Goal: Information Seeking & Learning: Learn about a topic

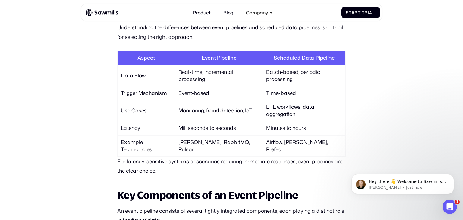
scroll to position [528, 0]
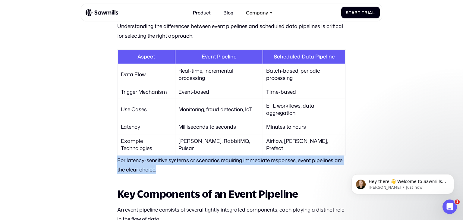
drag, startPoint x: 161, startPoint y: 169, endPoint x: 111, endPoint y: 159, distance: 50.8
click at [164, 170] on p "For latency-sensitive systems or scenarios requiring immediate responses, event…" at bounding box center [231, 165] width 229 height 19
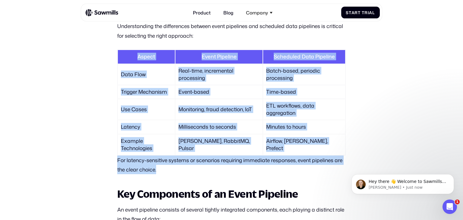
drag, startPoint x: 164, startPoint y: 170, endPoint x: 119, endPoint y: 49, distance: 129.6
drag, startPoint x: 119, startPoint y: 49, endPoint x: 174, endPoint y: 173, distance: 135.9
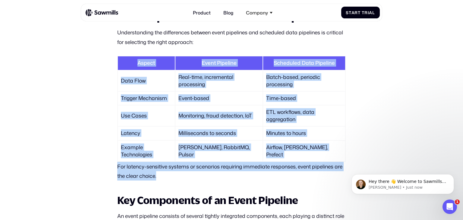
scroll to position [523, 0]
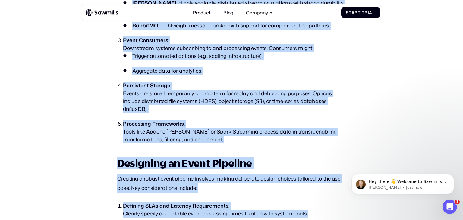
scroll to position [834, 0]
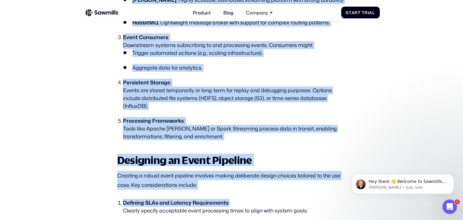
drag, startPoint x: 117, startPoint y: 32, endPoint x: 255, endPoint y: 177, distance: 200.0
click at [255, 177] on section "All posts Event Pipeline: What It Is and How to Implement It Pipeline [DATE] [D…" at bounding box center [231, 106] width 463 height 1851
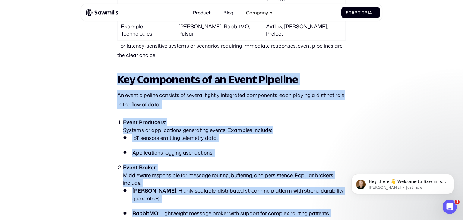
scroll to position [642, 0]
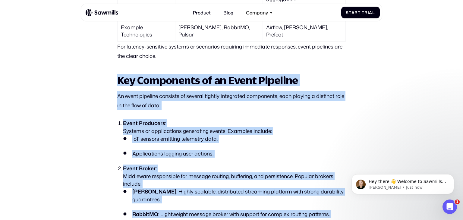
click at [244, 125] on li "Event Producers : Systems or applications generating events. Examples include: …" at bounding box center [234, 138] width 223 height 38
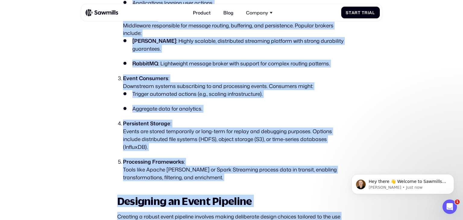
scroll to position [835, 0]
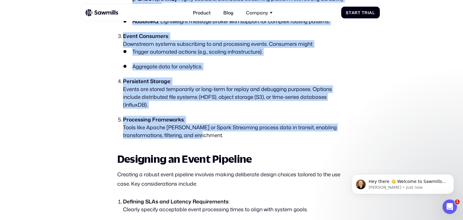
drag, startPoint x: 116, startPoint y: 27, endPoint x: 231, endPoint y: 128, distance: 152.6
click at [231, 128] on section "All posts Event Pipeline: What It Is and How to Implement It Pipeline [DATE] [D…" at bounding box center [231, 104] width 463 height 1851
click at [231, 128] on li "Processing Frameworks : Tools like Apache [PERSON_NAME] or Spark Streaming proc…" at bounding box center [234, 128] width 223 height 24
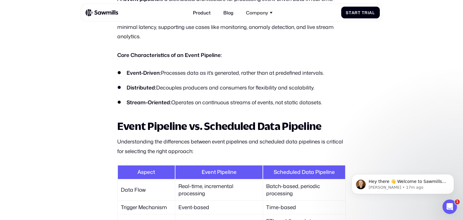
scroll to position [417, 0]
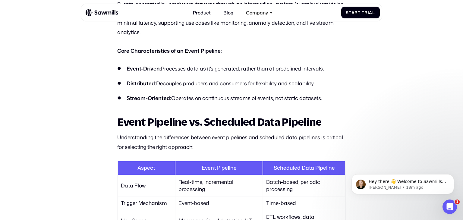
click at [246, 116] on h2 "Event Pipeline vs. Scheduled Data Pipeline" at bounding box center [231, 121] width 229 height 11
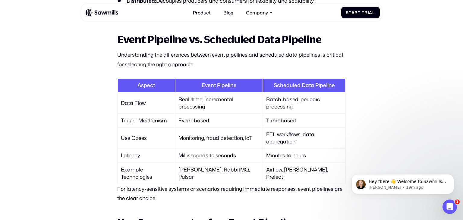
scroll to position [503, 0]
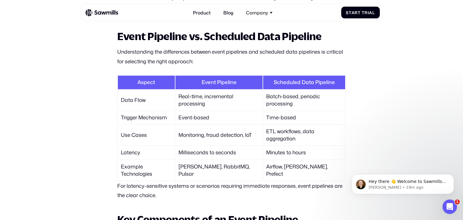
drag, startPoint x: 266, startPoint y: 116, endPoint x: 293, endPoint y: 120, distance: 28.1
drag, startPoint x: 293, startPoint y: 120, endPoint x: 299, endPoint y: 119, distance: 6.0
click at [299, 119] on td "Time-based" at bounding box center [304, 117] width 82 height 13
drag, startPoint x: 294, startPoint y: 116, endPoint x: 263, endPoint y: 116, distance: 31.1
click at [263, 116] on td "Time-based" at bounding box center [304, 117] width 82 height 13
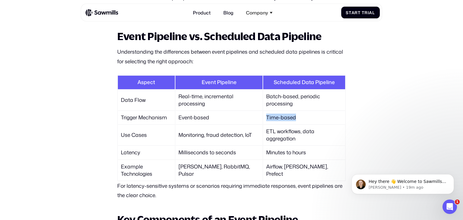
click at [299, 118] on td "Time-based" at bounding box center [304, 117] width 82 height 13
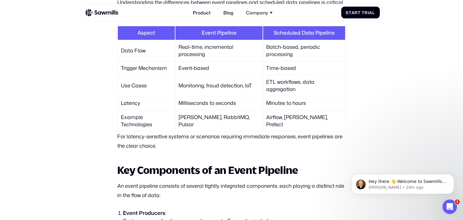
scroll to position [552, 0]
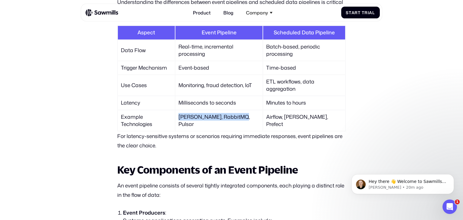
drag, startPoint x: 180, startPoint y: 119, endPoint x: 239, endPoint y: 120, distance: 59.1
click at [239, 120] on td "[PERSON_NAME], RabbitMQ, Pulsar" at bounding box center [220, 120] width 88 height 21
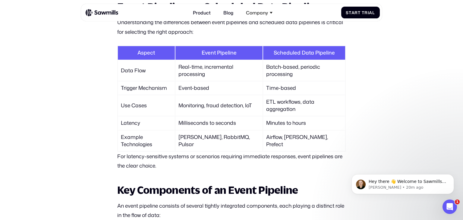
scroll to position [532, 0]
